Goal: Task Accomplishment & Management: Manage account settings

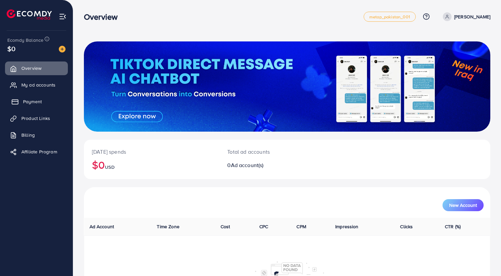
click at [42, 97] on link "Payment" at bounding box center [36, 101] width 63 height 13
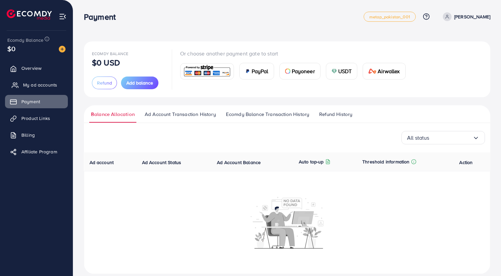
click at [48, 82] on span "My ad accounts" at bounding box center [40, 84] width 34 height 7
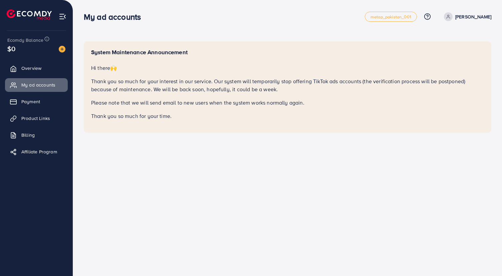
click at [228, 133] on div "System Maintenance Announcement Hi there 🙌 Thank you so much for your interest …" at bounding box center [287, 75] width 429 height 151
click at [475, 11] on div "My ad accounts metap_pakistan_001 Help Center Contact Support Plans and Pricing…" at bounding box center [288, 16] width 408 height 19
click at [453, 16] on span at bounding box center [448, 16] width 9 height 9
click at [460, 51] on span "Log out" at bounding box center [452, 55] width 18 height 8
